Goal: Browse casually: Explore the website without a specific task or goal

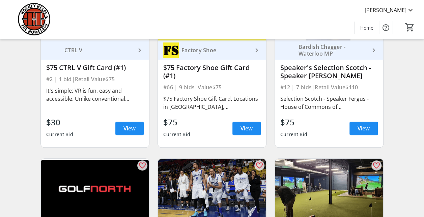
scroll to position [1421, 0]
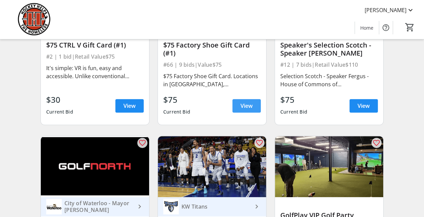
click at [243, 110] on span "View" at bounding box center [247, 106] width 12 height 8
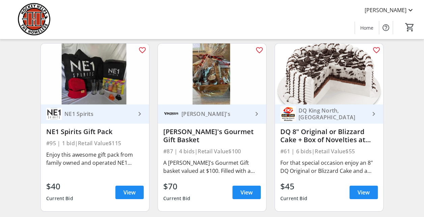
scroll to position [3684, 0]
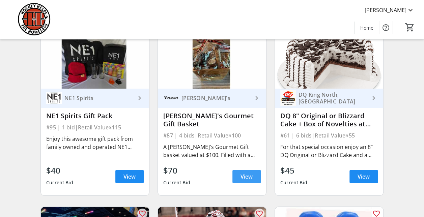
click at [244, 179] on span "View" at bounding box center [247, 177] width 12 height 8
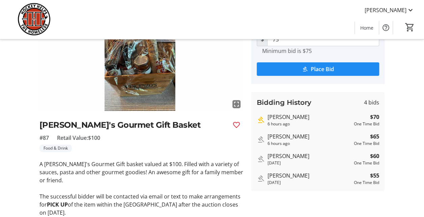
scroll to position [34, 0]
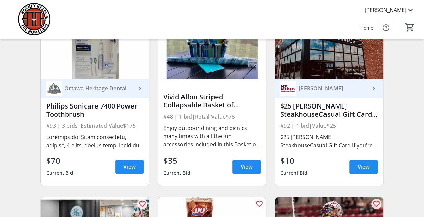
scroll to position [4055, 0]
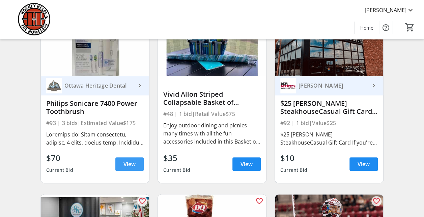
click at [133, 166] on span "View" at bounding box center [130, 164] width 12 height 8
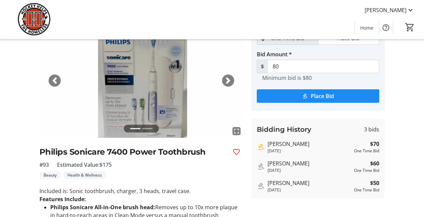
scroll to position [68, 0]
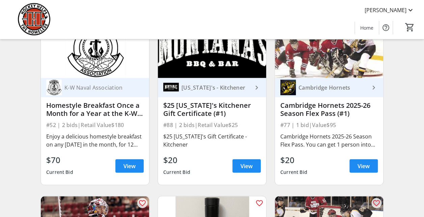
scroll to position [4427, 0]
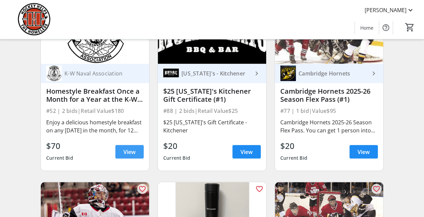
click at [132, 154] on span "View" at bounding box center [130, 152] width 12 height 8
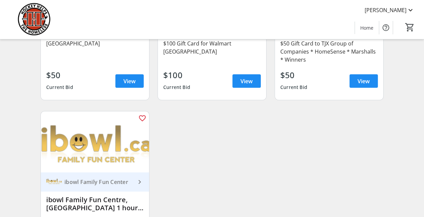
scroll to position [5828, 0]
